Goal: Information Seeking & Learning: Find specific fact

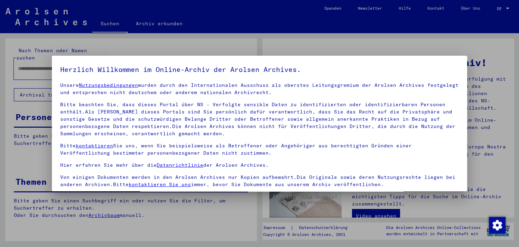
scroll to position [59, 0]
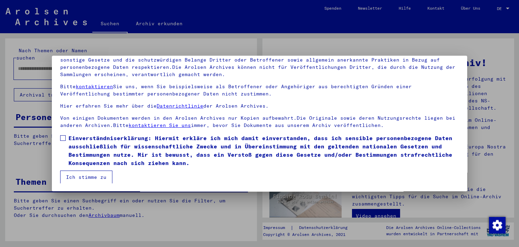
click at [64, 137] on span at bounding box center [63, 138] width 6 height 6
click at [75, 176] on button "Ich stimme zu" at bounding box center [86, 177] width 52 height 13
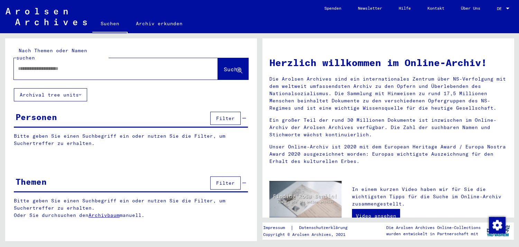
click at [68, 65] on input "text" at bounding box center [107, 68] width 179 height 7
type input "*********"
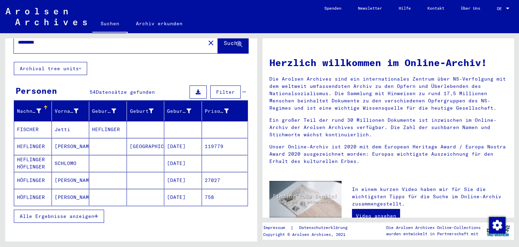
scroll to position [38, 0]
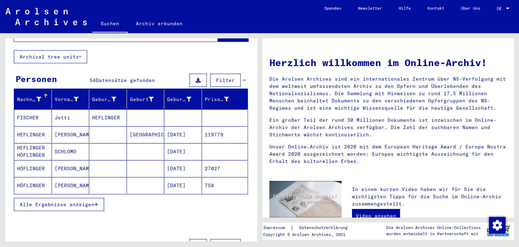
click at [30, 126] on mat-cell "HEFLINGER" at bounding box center [33, 134] width 38 height 17
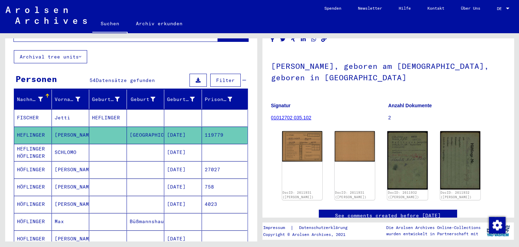
scroll to position [38, 0]
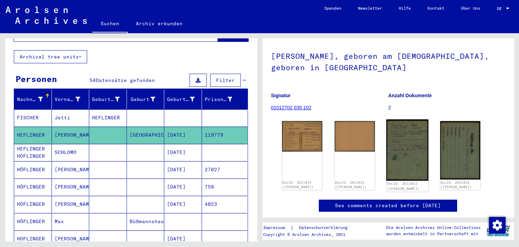
click at [396, 140] on img at bounding box center [408, 149] width 42 height 61
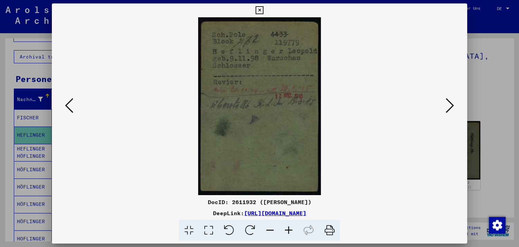
click at [264, 9] on icon at bounding box center [260, 10] width 8 height 8
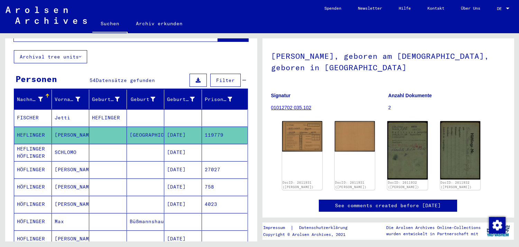
click at [26, 163] on mat-cell "HÖFLINGER" at bounding box center [33, 169] width 38 height 17
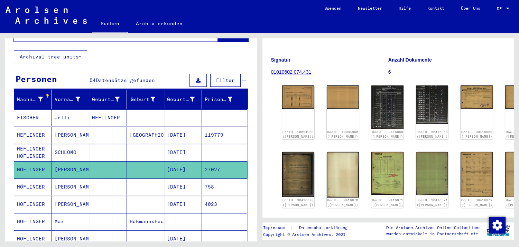
scroll to position [38, 0]
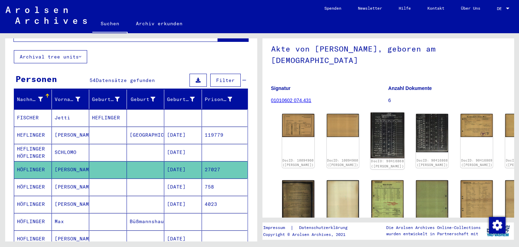
click at [371, 134] on img at bounding box center [388, 135] width 34 height 46
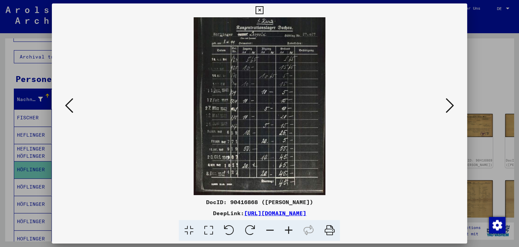
click at [451, 106] on icon at bounding box center [450, 105] width 8 height 17
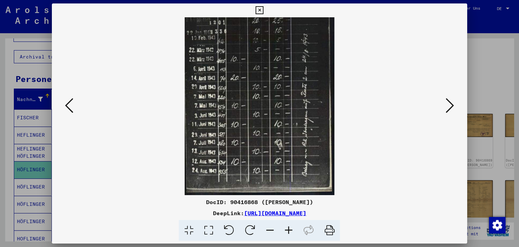
click at [264, 12] on icon at bounding box center [260, 10] width 8 height 8
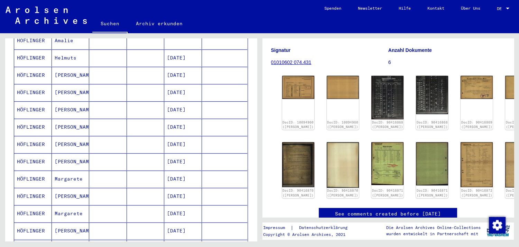
scroll to position [344, 0]
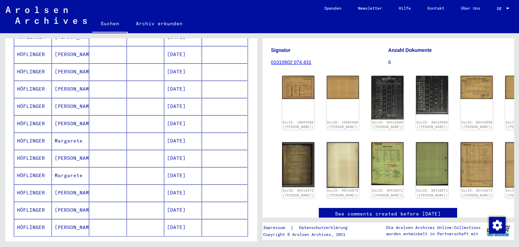
click at [30, 202] on mat-cell "HÖFLINGER" at bounding box center [33, 210] width 38 height 17
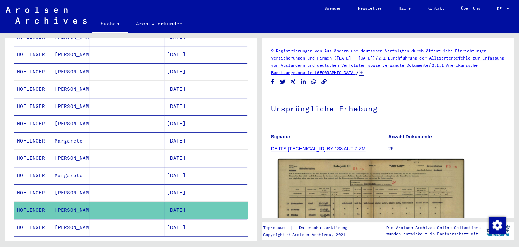
scroll to position [76, 0]
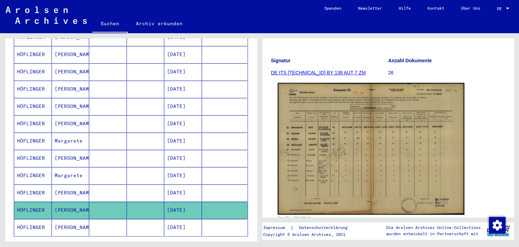
click at [343, 146] on img at bounding box center [371, 149] width 187 height 132
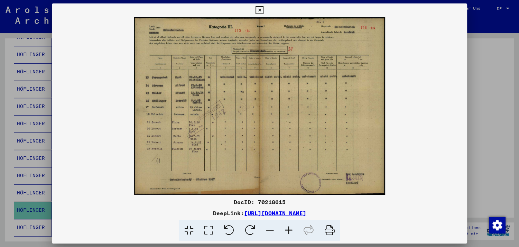
click at [288, 230] on icon at bounding box center [288, 230] width 19 height 21
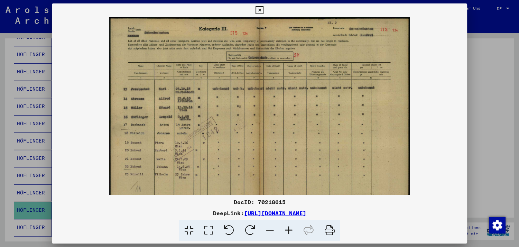
click at [288, 230] on icon at bounding box center [288, 230] width 19 height 21
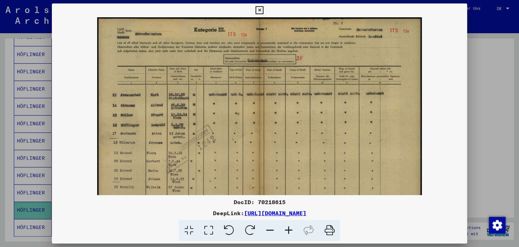
click at [288, 230] on icon at bounding box center [288, 230] width 19 height 21
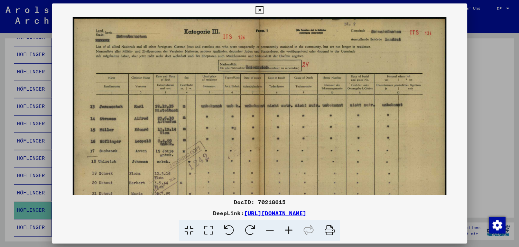
click at [288, 230] on icon at bounding box center [288, 230] width 19 height 21
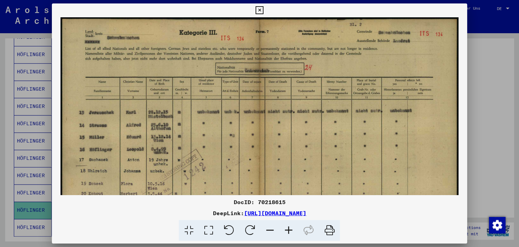
click at [288, 230] on icon at bounding box center [288, 230] width 19 height 21
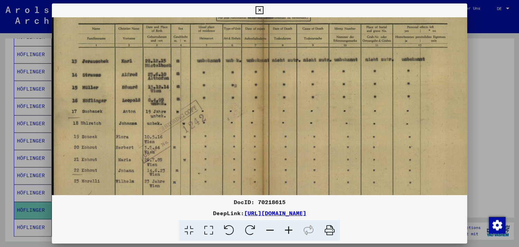
scroll to position [59, 0]
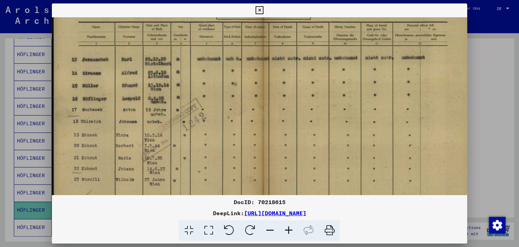
drag, startPoint x: 246, startPoint y: 154, endPoint x: 256, endPoint y: 96, distance: 59.4
click at [256, 96] on img at bounding box center [263, 107] width 423 height 299
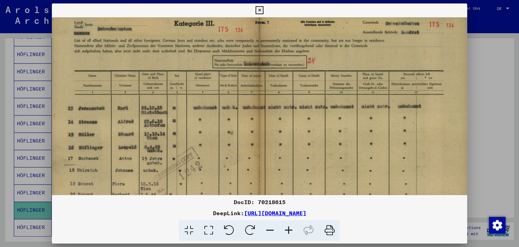
scroll to position [1, 1]
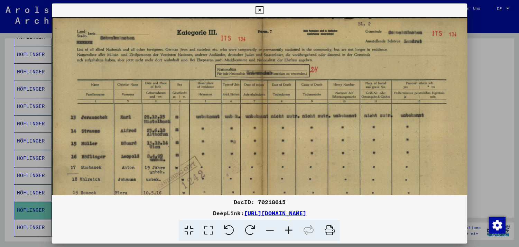
drag, startPoint x: 303, startPoint y: 89, endPoint x: 303, endPoint y: 146, distance: 56.7
click at [303, 146] on img at bounding box center [262, 165] width 423 height 299
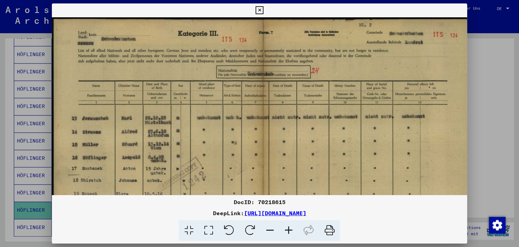
drag, startPoint x: 267, startPoint y: 90, endPoint x: 271, endPoint y: 100, distance: 10.5
click at [271, 100] on img at bounding box center [263, 166] width 423 height 299
drag, startPoint x: 461, startPoint y: 11, endPoint x: 325, endPoint y: 51, distance: 141.9
click at [264, 11] on icon at bounding box center [260, 10] width 8 height 8
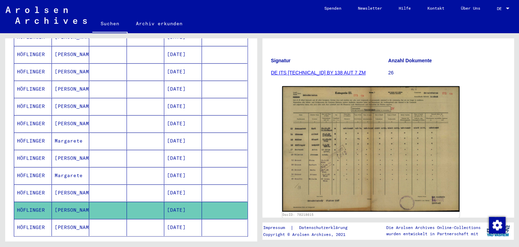
click at [27, 216] on icon at bounding box center [28, 220] width 17 height 28
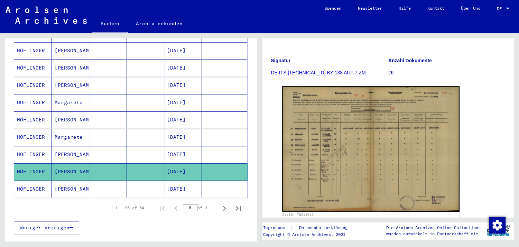
click at [29, 181] on mat-cell "HÖFLINGER" at bounding box center [33, 189] width 38 height 17
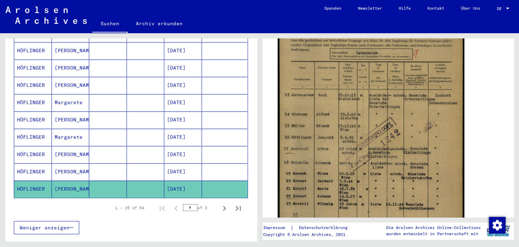
scroll to position [191, 0]
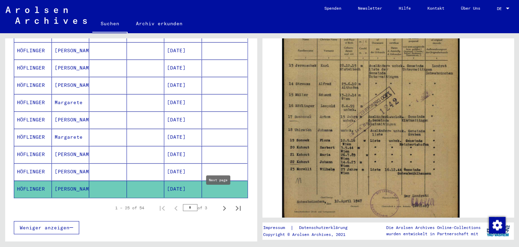
click at [220, 203] on icon "Next page" at bounding box center [225, 208] width 10 height 10
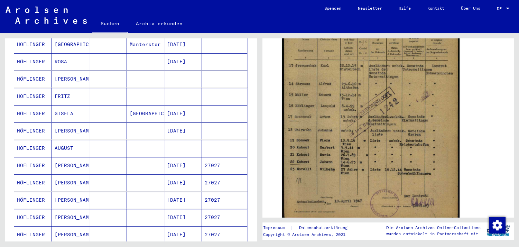
scroll to position [306, 0]
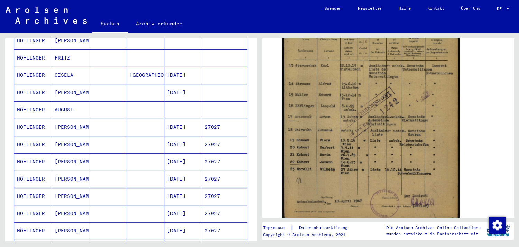
click at [26, 119] on mat-cell "HÖFLINGER" at bounding box center [33, 127] width 38 height 17
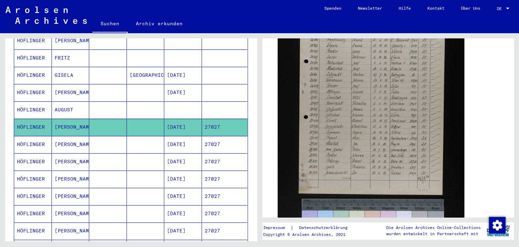
scroll to position [191, 0]
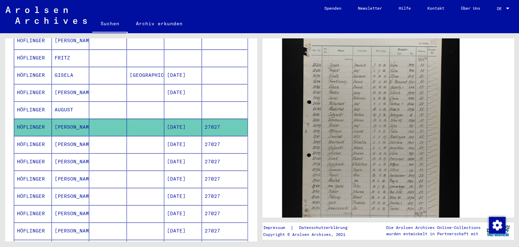
click at [32, 136] on mat-cell "HÖFLINGER" at bounding box center [33, 144] width 38 height 17
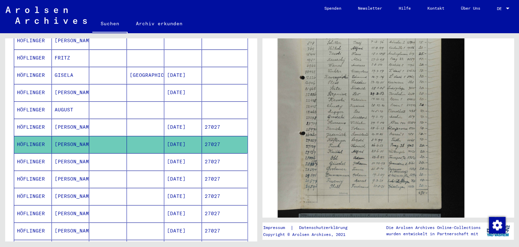
scroll to position [191, 0]
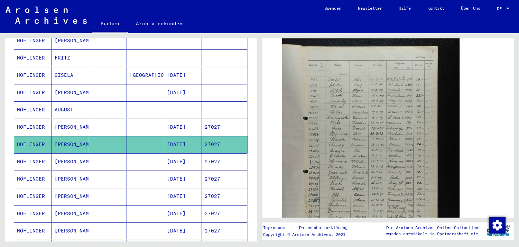
click at [24, 153] on mat-cell "HÖFLINGER" at bounding box center [33, 161] width 38 height 17
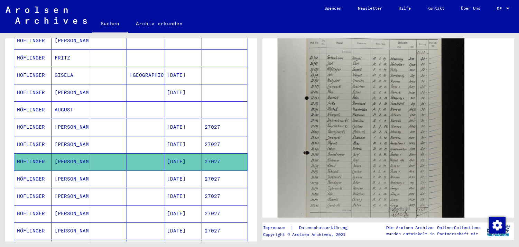
scroll to position [229, 0]
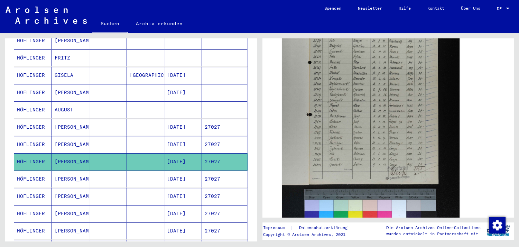
click at [35, 171] on mat-cell "HÖFLINGER" at bounding box center [33, 179] width 38 height 17
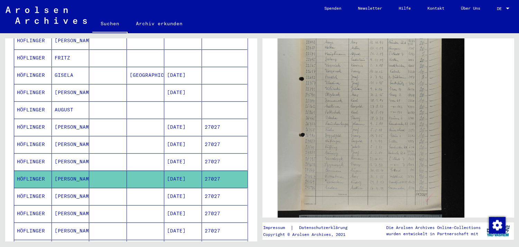
scroll to position [208, 0]
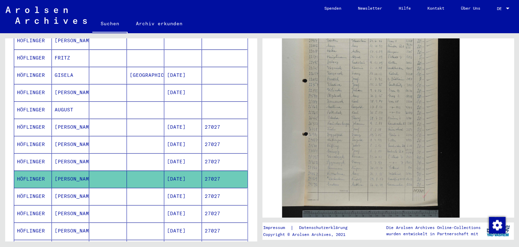
click at [27, 188] on mat-cell "HÖFLINGER" at bounding box center [33, 196] width 38 height 17
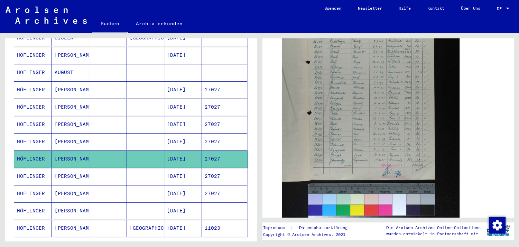
scroll to position [344, 0]
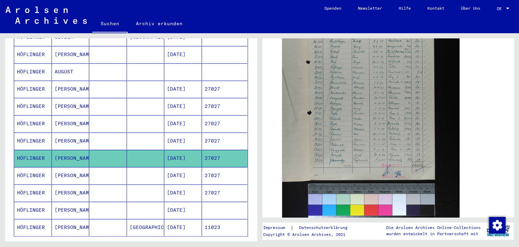
click at [35, 167] on mat-cell "HÖFLINGER" at bounding box center [33, 175] width 38 height 17
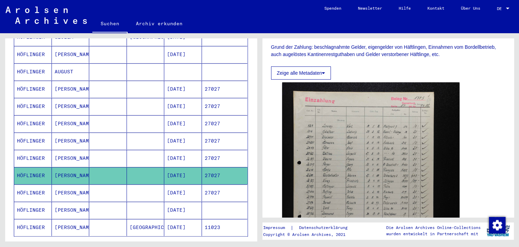
scroll to position [191, 0]
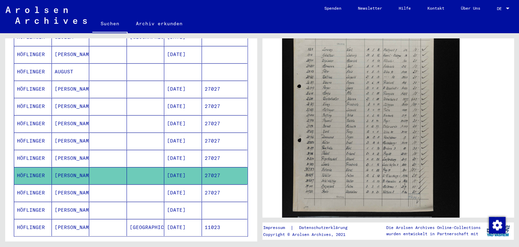
click at [29, 184] on mat-cell "HÖFLINGER" at bounding box center [33, 192] width 38 height 17
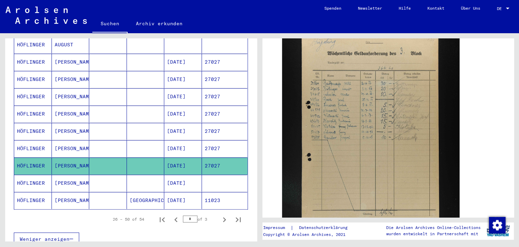
scroll to position [382, 0]
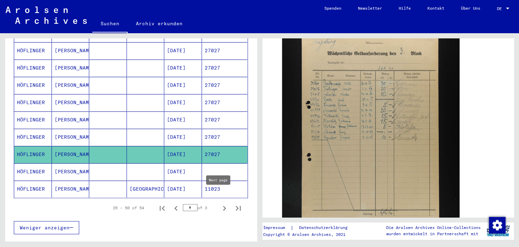
click at [220, 203] on icon "Next page" at bounding box center [225, 208] width 10 height 10
type input "*"
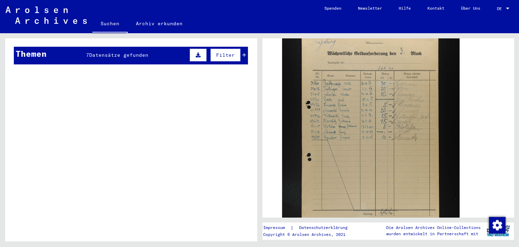
scroll to position [42, 0]
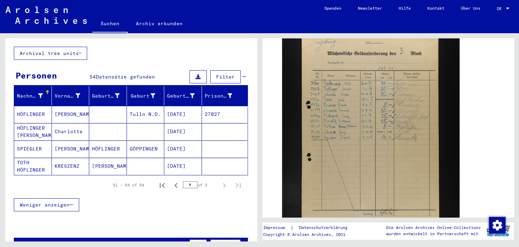
click at [23, 106] on mat-cell "HÖFLINGER" at bounding box center [33, 114] width 38 height 17
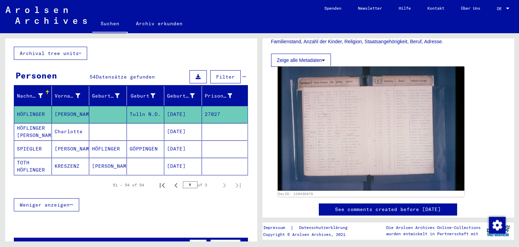
scroll to position [153, 0]
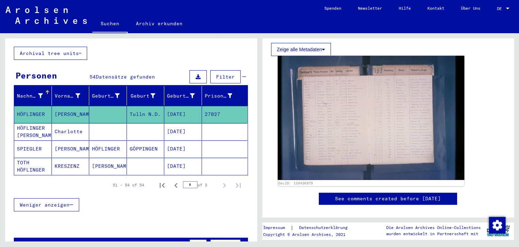
click at [365, 128] on img at bounding box center [371, 118] width 187 height 124
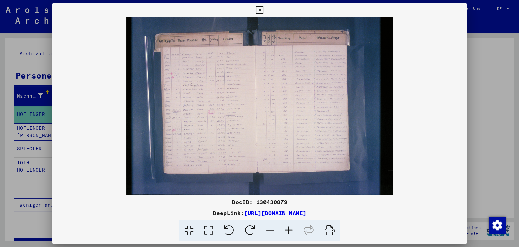
click at [287, 230] on icon at bounding box center [288, 230] width 19 height 21
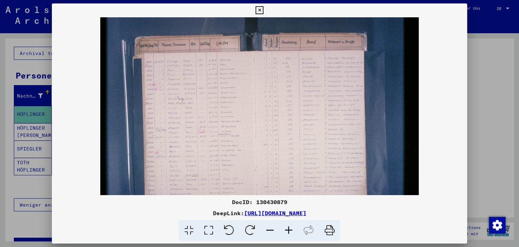
click at [287, 230] on icon at bounding box center [288, 230] width 19 height 21
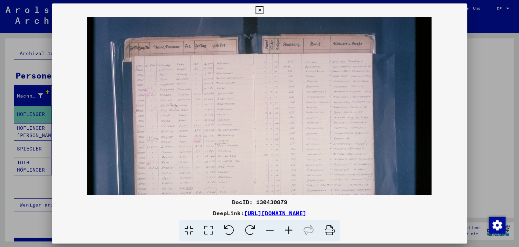
click at [287, 230] on icon at bounding box center [288, 230] width 19 height 21
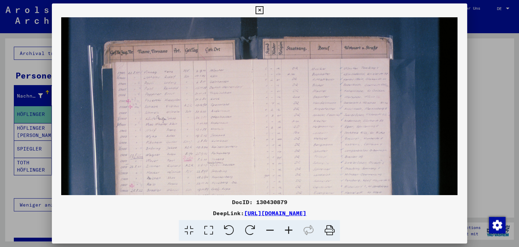
click at [287, 230] on icon at bounding box center [288, 230] width 19 height 21
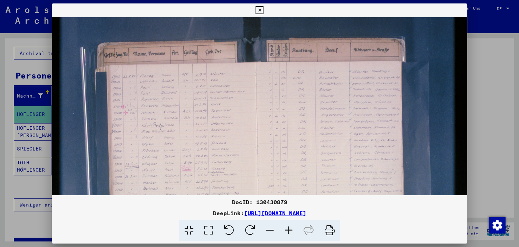
click at [287, 230] on icon at bounding box center [288, 230] width 19 height 21
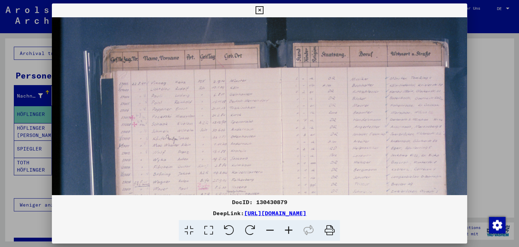
click at [287, 230] on icon at bounding box center [288, 230] width 19 height 21
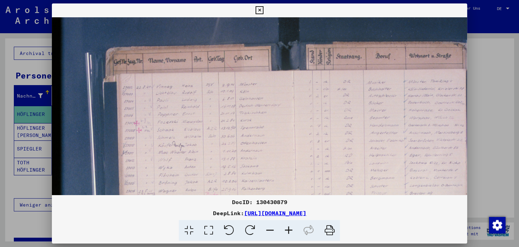
click at [287, 230] on icon at bounding box center [288, 230] width 19 height 21
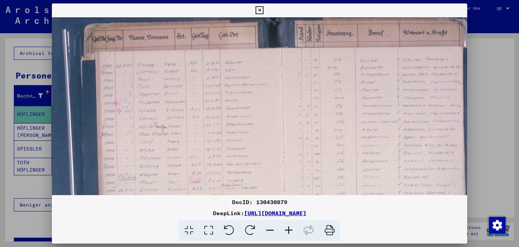
scroll to position [43, 39]
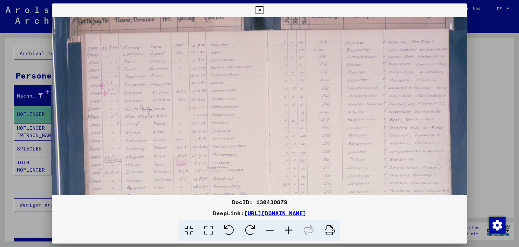
drag, startPoint x: 363, startPoint y: 135, endPoint x: 325, endPoint y: 93, distance: 57.3
click at [325, 93] on img at bounding box center [276, 149] width 526 height 351
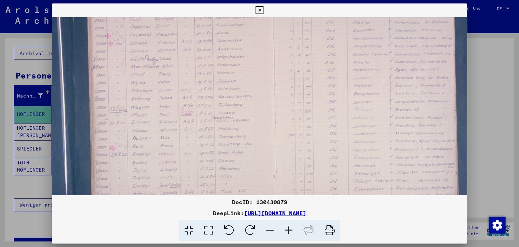
drag, startPoint x: 155, startPoint y: 166, endPoint x: 161, endPoint y: 116, distance: 49.8
click at [161, 116] on img at bounding box center [282, 100] width 526 height 351
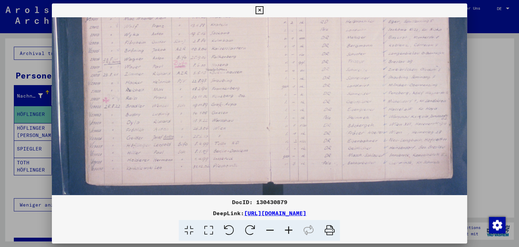
scroll to position [142, 40]
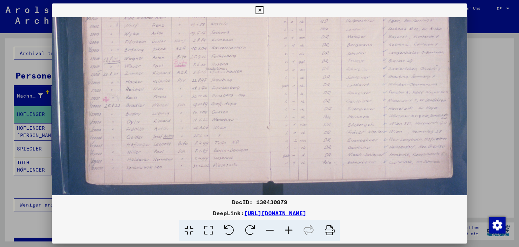
drag, startPoint x: 179, startPoint y: 160, endPoint x: 172, endPoint y: 111, distance: 48.9
click at [172, 111] on img at bounding box center [275, 51] width 526 height 351
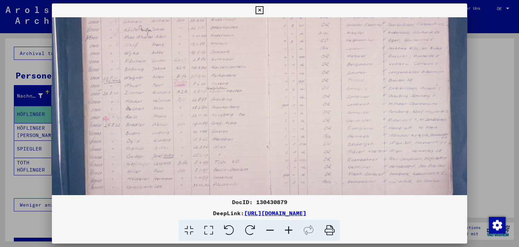
drag, startPoint x: 264, startPoint y: 132, endPoint x: 264, endPoint y: 152, distance: 19.4
click at [264, 152] on img at bounding box center [275, 70] width 526 height 351
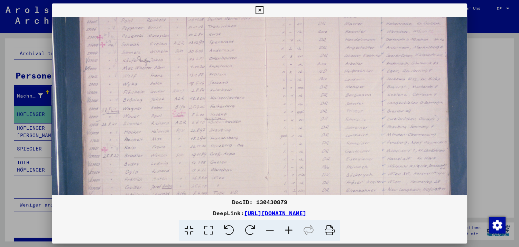
scroll to position [85, 41]
drag, startPoint x: 267, startPoint y: 107, endPoint x: 266, endPoint y: 144, distance: 36.7
click at [266, 144] on img at bounding box center [274, 107] width 526 height 351
drag, startPoint x: 463, startPoint y: 9, endPoint x: 440, endPoint y: 16, distance: 23.9
click at [264, 9] on icon at bounding box center [260, 10] width 8 height 8
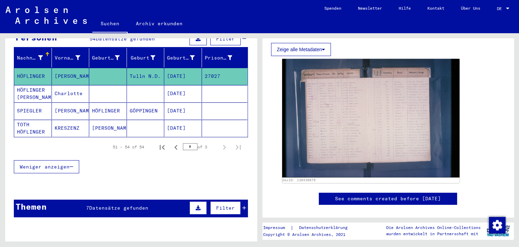
scroll to position [156, 0]
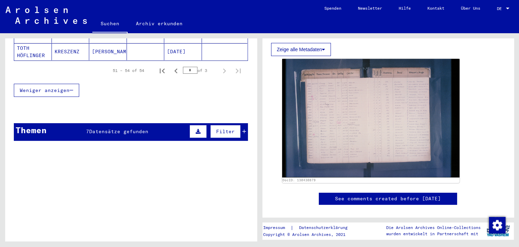
click at [48, 124] on div "Themen 7 Datensätze gefunden Filter" at bounding box center [131, 132] width 234 height 18
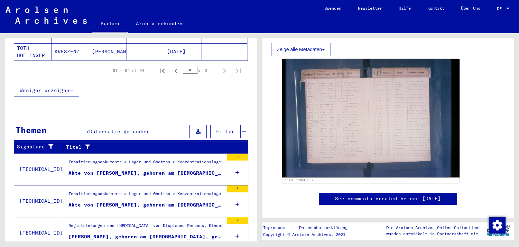
scroll to position [194, 0]
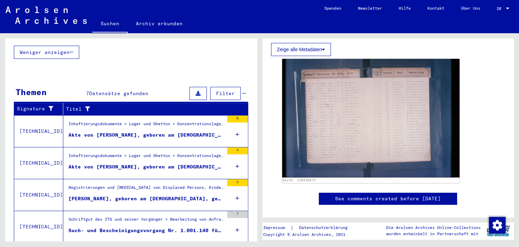
click at [99, 131] on div "Akte von [PERSON_NAME], geboren am [DEMOGRAPHIC_DATA]" at bounding box center [146, 134] width 155 height 7
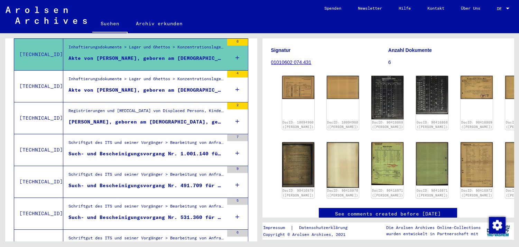
scroll to position [155, 0]
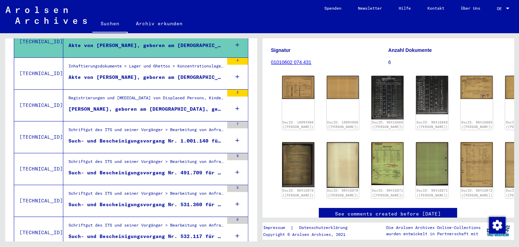
click at [90, 137] on div "Such- und Bescheinigungsvorgang Nr. 1.001.140 für [PERSON_NAME] geboren [DEMOGR…" at bounding box center [146, 140] width 155 height 7
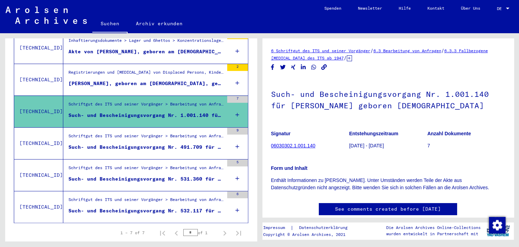
scroll to position [193, 0]
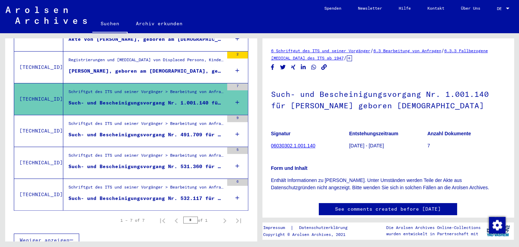
click at [90, 132] on figure "Such- und Bescheinigungsvorgang Nr. 491.709 für [PERSON_NAME][GEOGRAPHIC_DATA] …" at bounding box center [146, 136] width 155 height 10
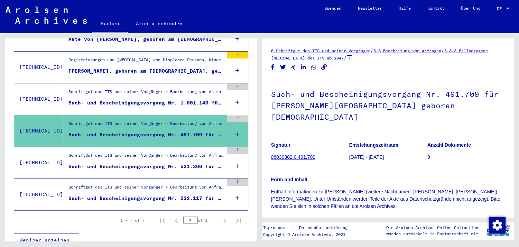
click at [93, 195] on div "Such- und Bescheinigungsvorgang Nr. 532.117 für [PERSON_NAME][GEOGRAPHIC_DATA] …" at bounding box center [146, 198] width 155 height 7
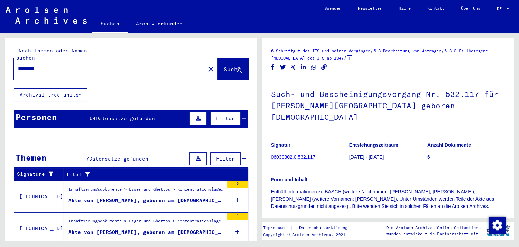
drag, startPoint x: 51, startPoint y: 59, endPoint x: 19, endPoint y: 56, distance: 31.6
click at [20, 65] on input "*********" at bounding box center [109, 68] width 183 height 7
type input "*"
type input "*********"
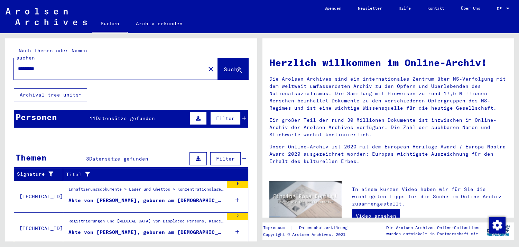
click at [39, 112] on div "Personen" at bounding box center [37, 117] width 42 height 12
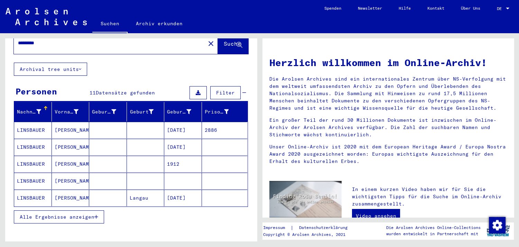
scroll to position [38, 0]
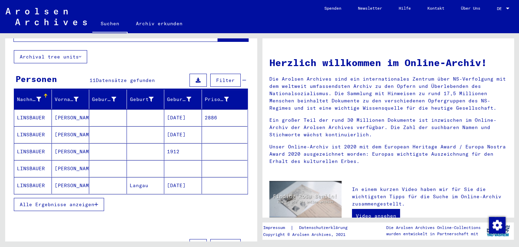
click at [26, 201] on span "Alle Ergebnisse anzeigen" at bounding box center [57, 204] width 75 height 6
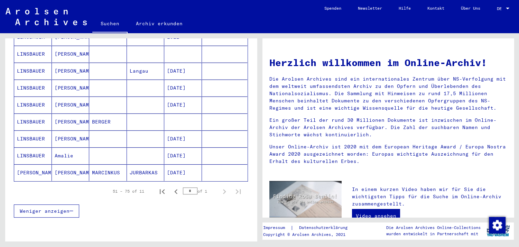
scroll to position [0, 0]
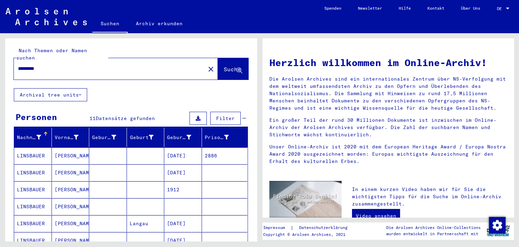
click at [28, 147] on mat-cell "LINSBAUER" at bounding box center [33, 155] width 38 height 17
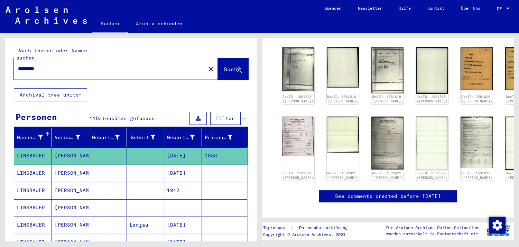
scroll to position [153, 0]
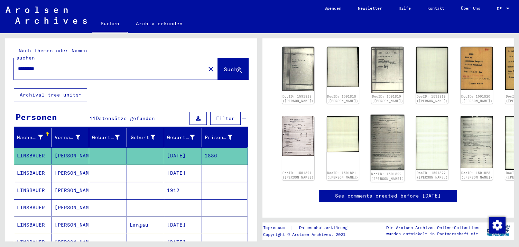
click at [371, 145] on img at bounding box center [388, 143] width 34 height 56
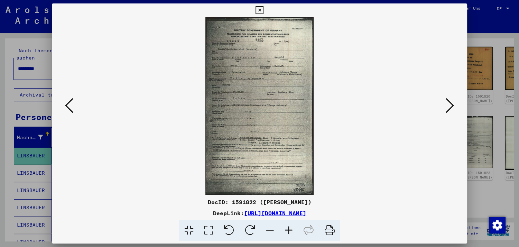
click at [292, 228] on icon at bounding box center [288, 230] width 19 height 21
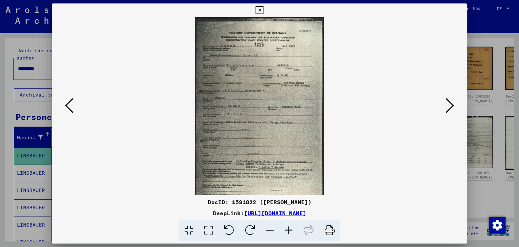
click at [292, 228] on icon at bounding box center [288, 230] width 19 height 21
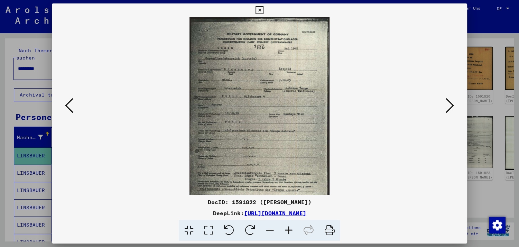
click at [292, 228] on icon at bounding box center [288, 230] width 19 height 21
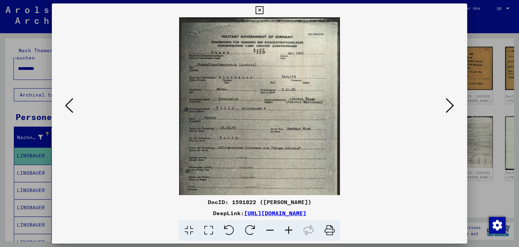
click at [292, 228] on icon at bounding box center [288, 230] width 19 height 21
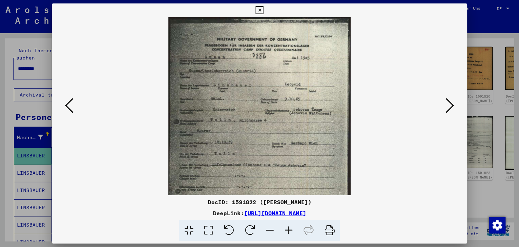
click at [292, 228] on icon at bounding box center [288, 230] width 19 height 21
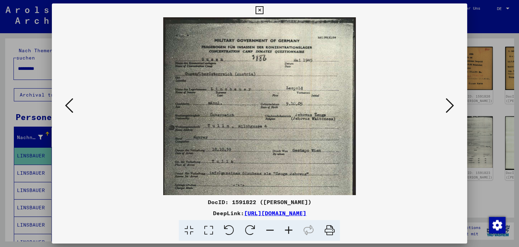
click at [292, 228] on icon at bounding box center [288, 230] width 19 height 21
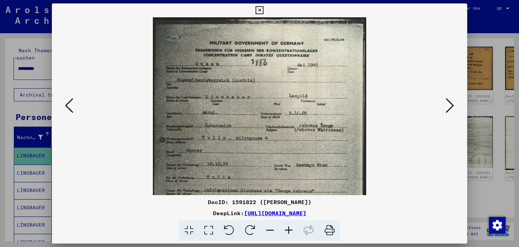
click at [292, 228] on icon at bounding box center [288, 230] width 19 height 21
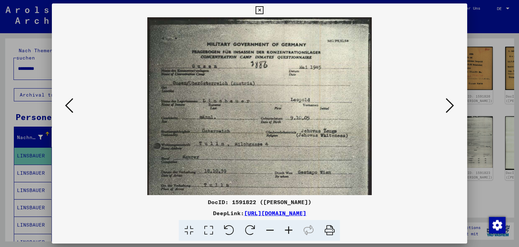
scroll to position [25, 0]
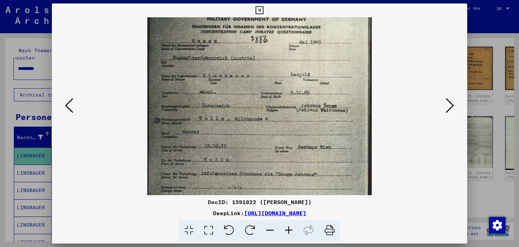
drag, startPoint x: 312, startPoint y: 152, endPoint x: 310, endPoint y: 127, distance: 25.4
click at [310, 127] on img at bounding box center [259, 176] width 224 height 368
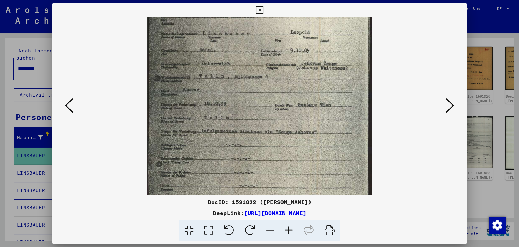
drag, startPoint x: 315, startPoint y: 153, endPoint x: 328, endPoint y: 111, distance: 43.9
click at [328, 111] on img at bounding box center [259, 134] width 224 height 368
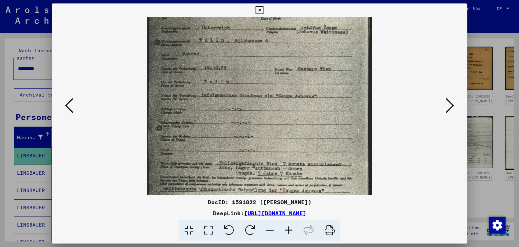
scroll to position [106, 0]
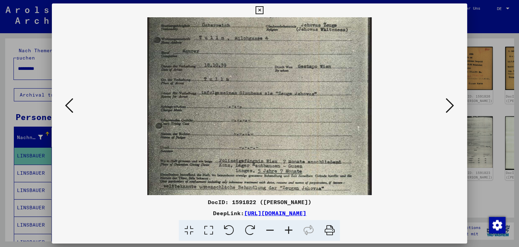
drag, startPoint x: 321, startPoint y: 142, endPoint x: 324, endPoint y: 103, distance: 38.2
click at [324, 103] on img at bounding box center [259, 95] width 224 height 368
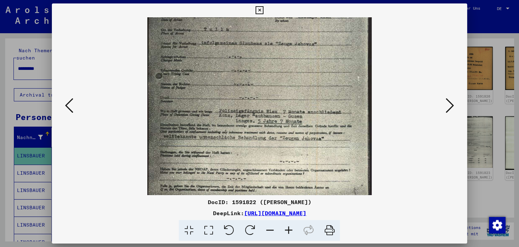
drag, startPoint x: 324, startPoint y: 127, endPoint x: 330, endPoint y: 79, distance: 49.2
click at [330, 79] on img at bounding box center [259, 46] width 224 height 368
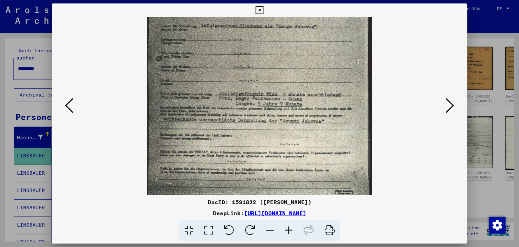
drag, startPoint x: 265, startPoint y: 152, endPoint x: 263, endPoint y: 134, distance: 17.5
click at [263, 134] on img at bounding box center [259, 28] width 224 height 368
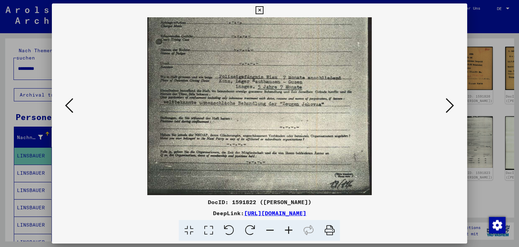
drag, startPoint x: 260, startPoint y: 147, endPoint x: 264, endPoint y: 129, distance: 19.1
click at [264, 129] on img at bounding box center [259, 11] width 224 height 368
click at [449, 107] on icon at bounding box center [450, 105] width 8 height 17
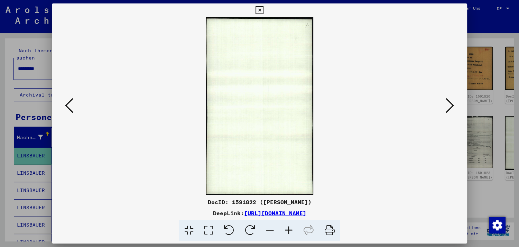
click at [449, 107] on icon at bounding box center [450, 105] width 8 height 17
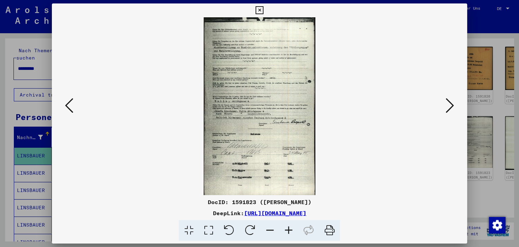
click at [289, 230] on icon at bounding box center [288, 230] width 19 height 21
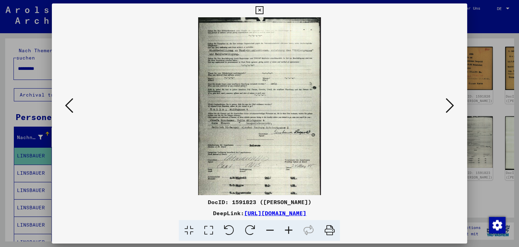
click at [289, 230] on icon at bounding box center [288, 230] width 19 height 21
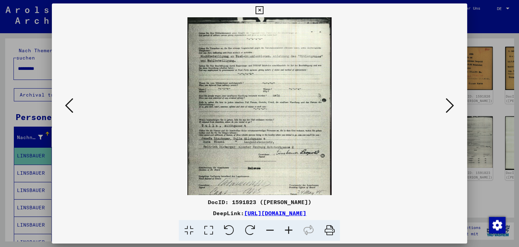
click at [289, 230] on icon at bounding box center [288, 230] width 19 height 21
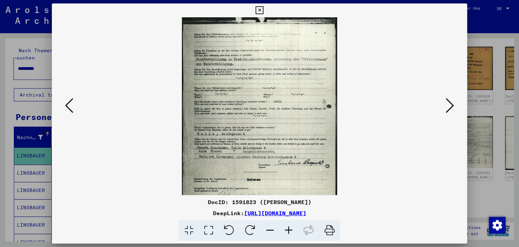
click at [289, 230] on icon at bounding box center [288, 230] width 19 height 21
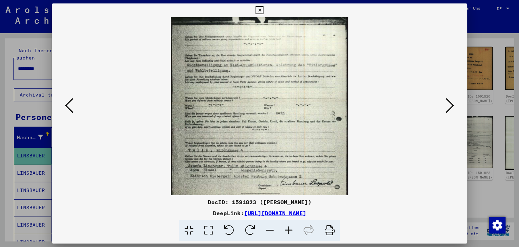
click at [289, 230] on icon at bounding box center [288, 230] width 19 height 21
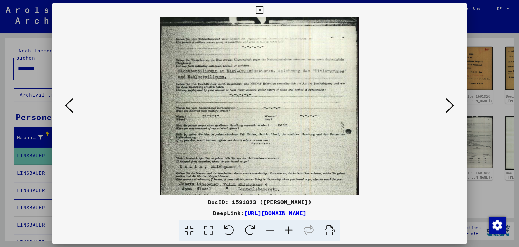
click at [289, 230] on icon at bounding box center [288, 230] width 19 height 21
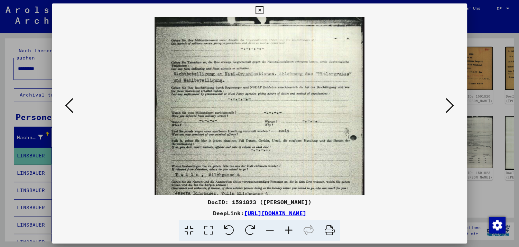
click at [289, 230] on icon at bounding box center [288, 230] width 19 height 21
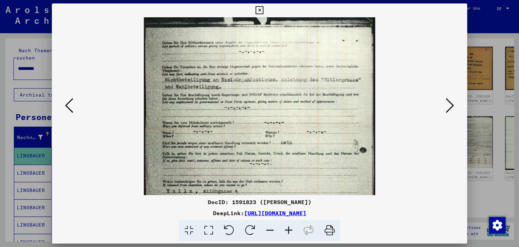
click at [289, 230] on icon at bounding box center [288, 230] width 19 height 21
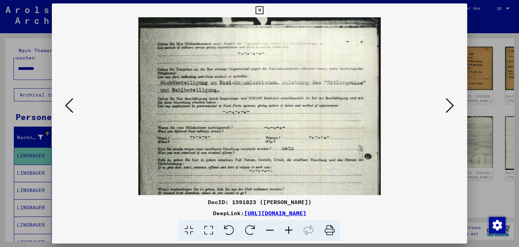
click at [289, 230] on icon at bounding box center [288, 230] width 19 height 21
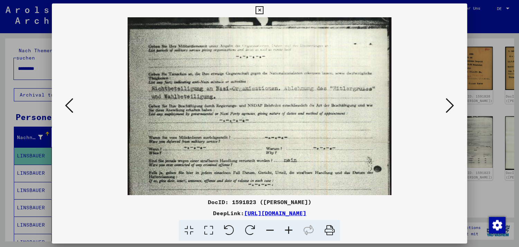
click at [289, 230] on icon at bounding box center [288, 230] width 19 height 21
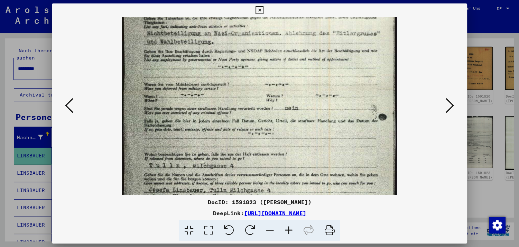
drag, startPoint x: 256, startPoint y: 160, endPoint x: 260, endPoint y: 100, distance: 59.6
click at [260, 100] on img at bounding box center [259, 177] width 275 height 437
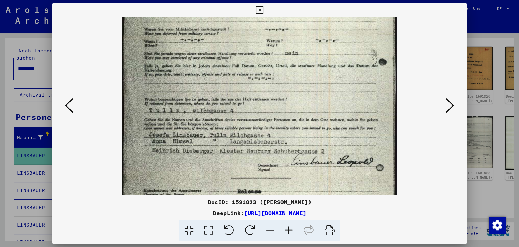
drag, startPoint x: 256, startPoint y: 155, endPoint x: 257, endPoint y: 100, distance: 55.0
click at [257, 100] on img at bounding box center [259, 122] width 275 height 437
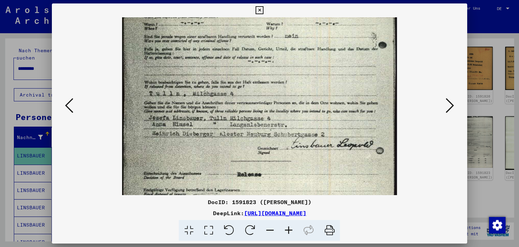
scroll to position [139, 0]
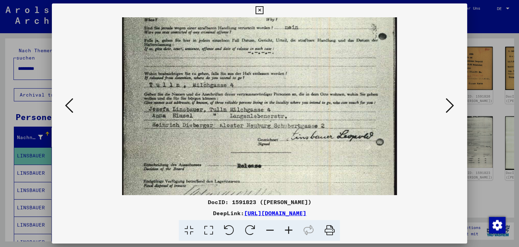
drag, startPoint x: 201, startPoint y: 161, endPoint x: 203, endPoint y: 138, distance: 22.9
click at [203, 138] on img at bounding box center [259, 97] width 275 height 437
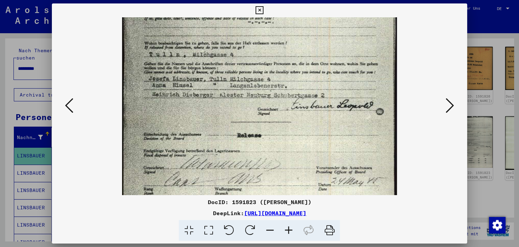
drag, startPoint x: 224, startPoint y: 142, endPoint x: 226, endPoint y: 122, distance: 19.5
click at [226, 122] on img at bounding box center [259, 66] width 275 height 437
drag, startPoint x: 242, startPoint y: 159, endPoint x: 258, endPoint y: 109, distance: 53.0
click at [258, 109] on img at bounding box center [259, 66] width 275 height 437
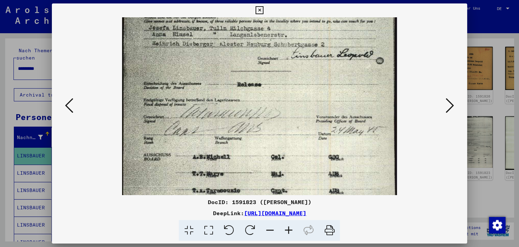
drag, startPoint x: 459, startPoint y: 11, endPoint x: 407, endPoint y: 35, distance: 57.3
click at [264, 11] on icon at bounding box center [260, 10] width 8 height 8
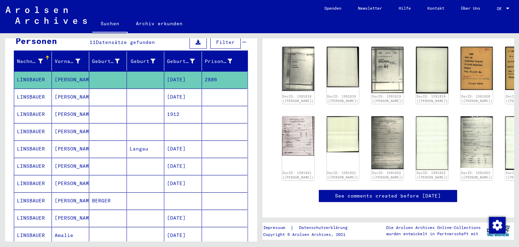
scroll to position [115, 0]
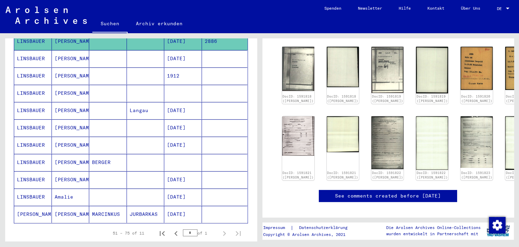
click at [32, 155] on mat-cell "LINSBAUER" at bounding box center [33, 162] width 38 height 17
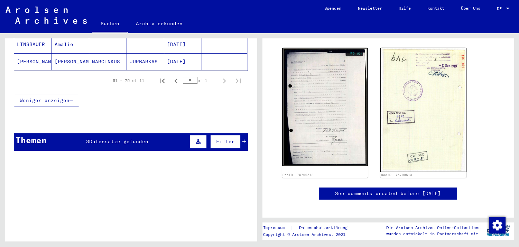
scroll to position [267, 0]
click at [44, 134] on div "Themen" at bounding box center [31, 140] width 31 height 12
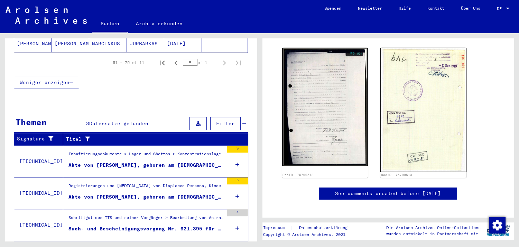
scroll to position [295, 0]
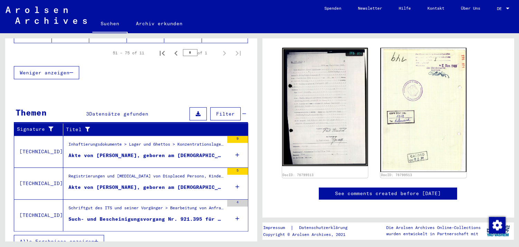
click at [107, 216] on div "Such- und Bescheinigungsvorgang Nr. 921.395 für [PERSON_NAME] geboren [DEMOGRAP…" at bounding box center [146, 219] width 155 height 7
